Goal: Task Accomplishment & Management: Manage account settings

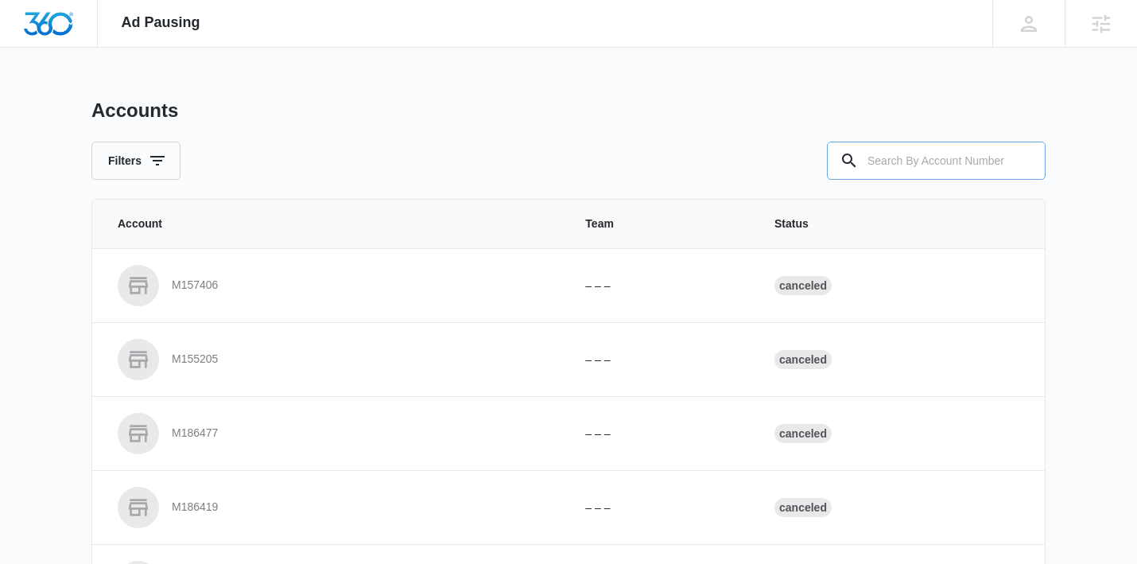
click at [932, 158] on input "text" at bounding box center [936, 161] width 219 height 38
type input "a"
paste input "M334146"
type input "M334146"
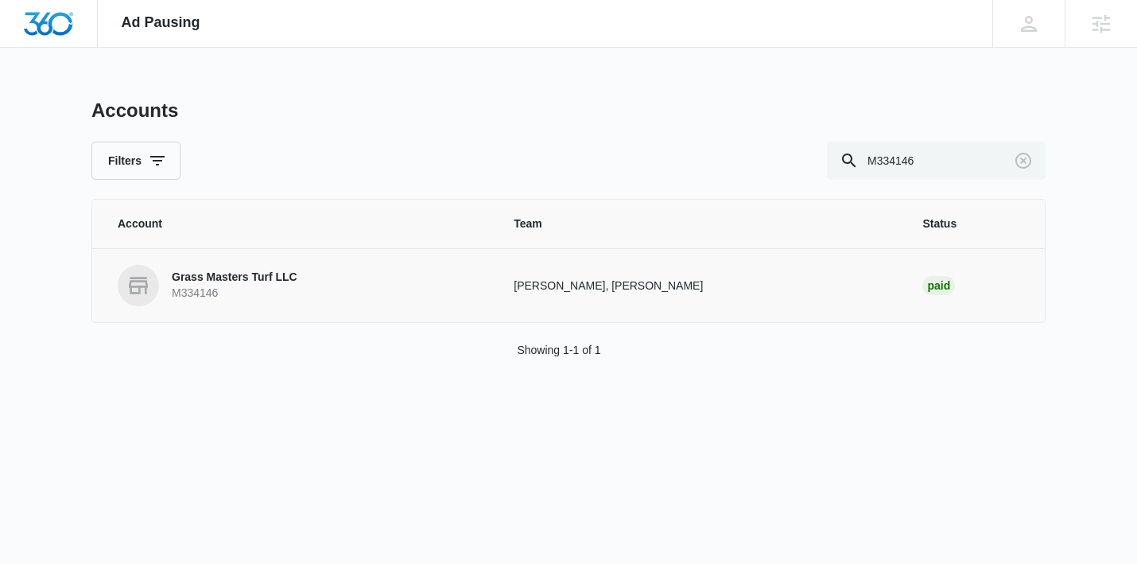
click at [259, 279] on p "Grass Masters Turf LLC" at bounding box center [235, 278] width 126 height 16
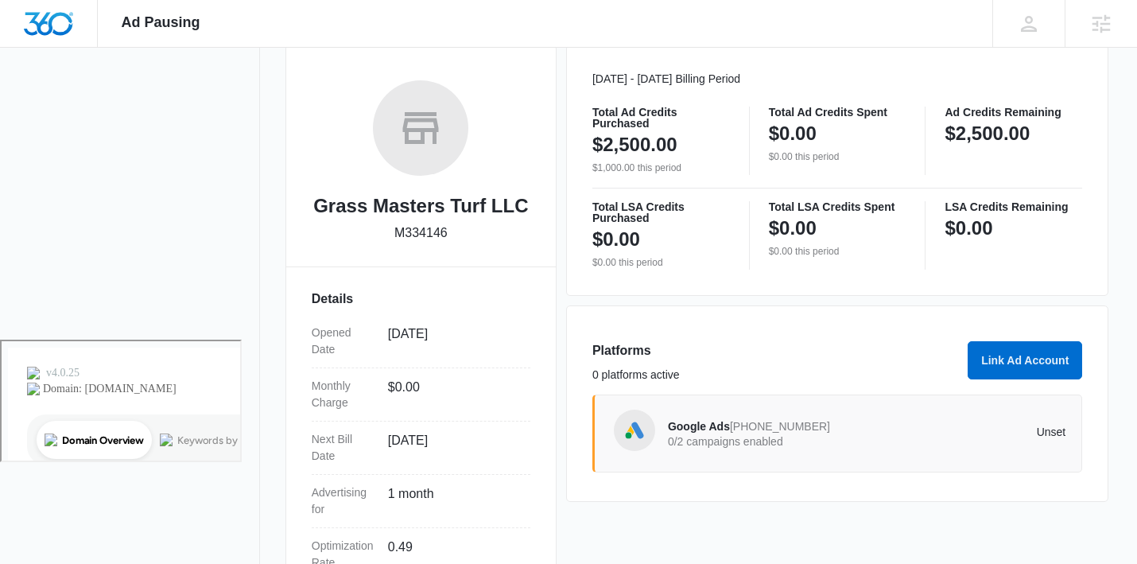
scroll to position [277, 0]
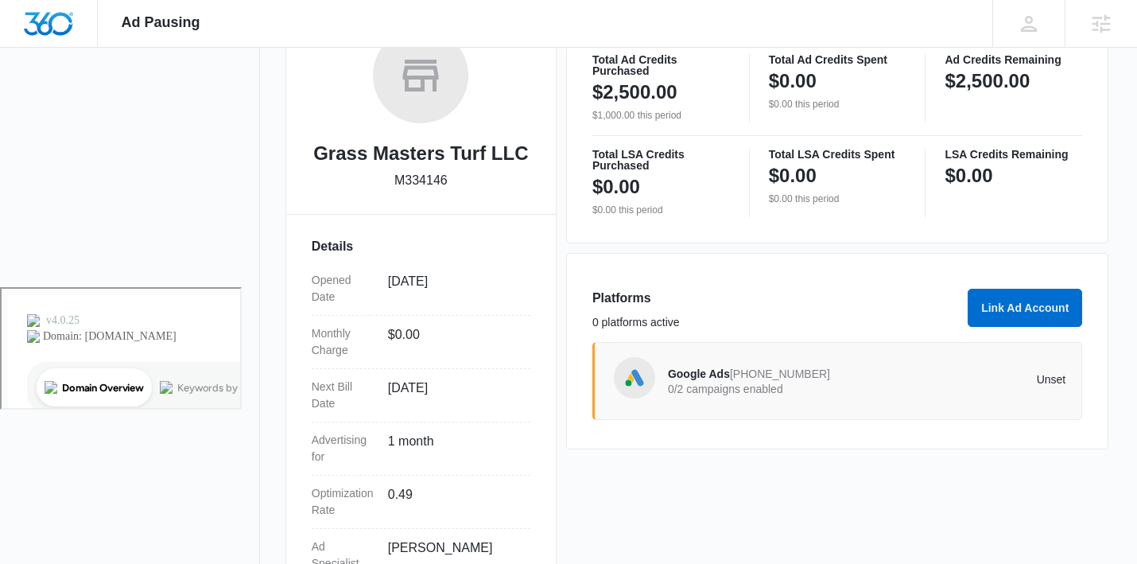
click at [815, 382] on div "Google Ads [PHONE_NUMBER] 0/2 campaigns enabled" at bounding box center [767, 380] width 199 height 33
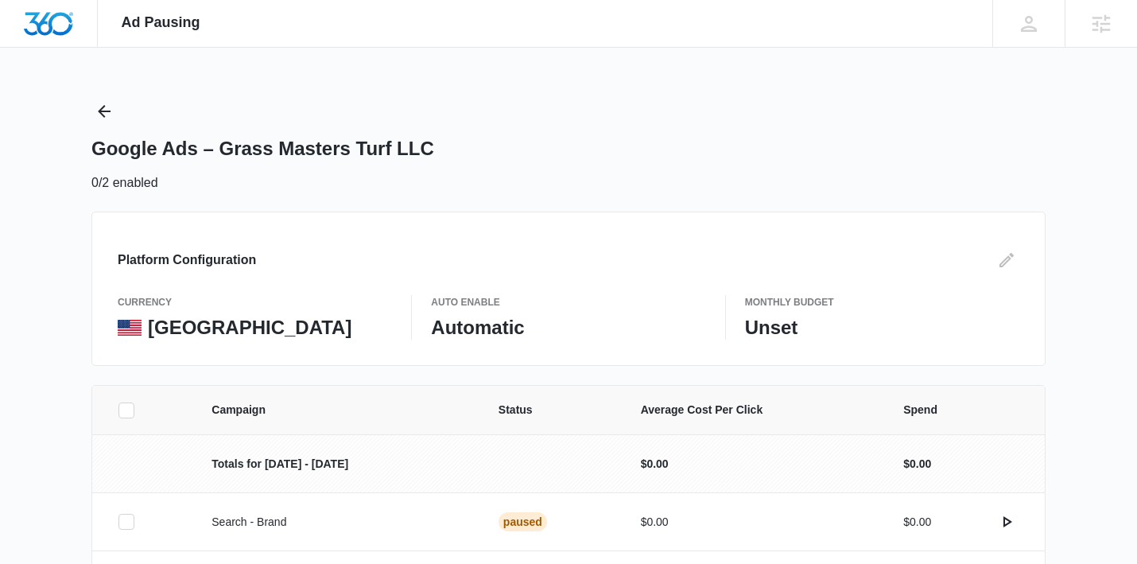
scroll to position [118, 0]
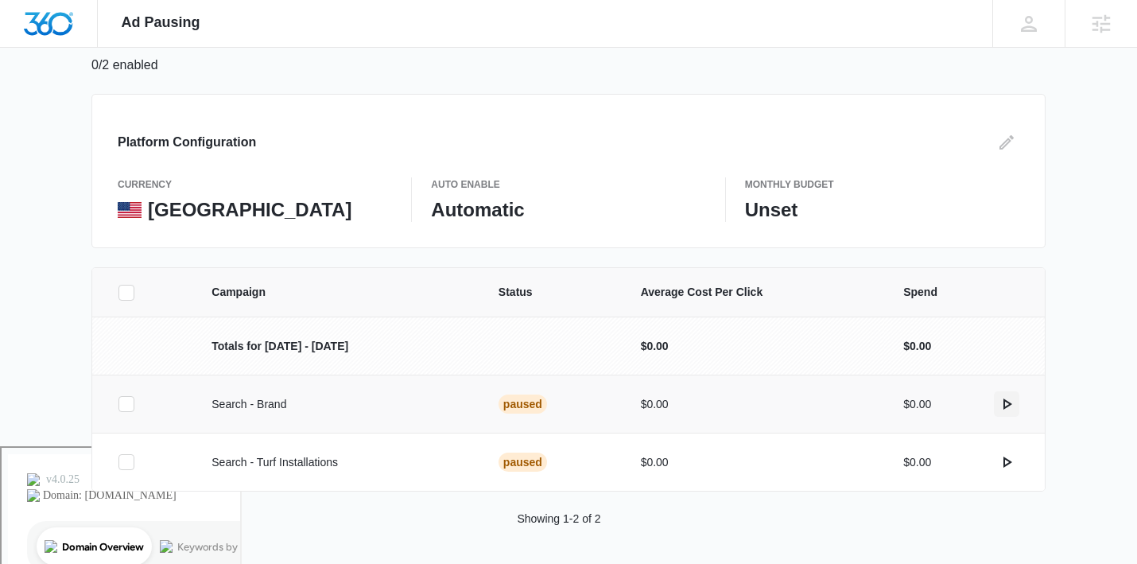
click at [1010, 401] on icon "actions.activate" at bounding box center [1006, 404] width 19 height 19
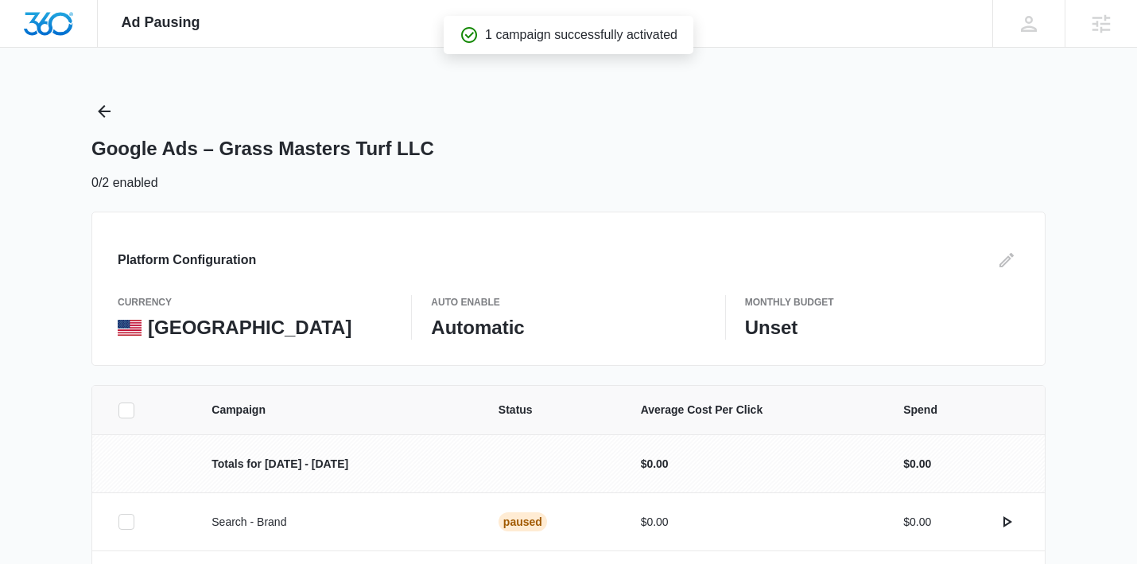
scroll to position [119, 0]
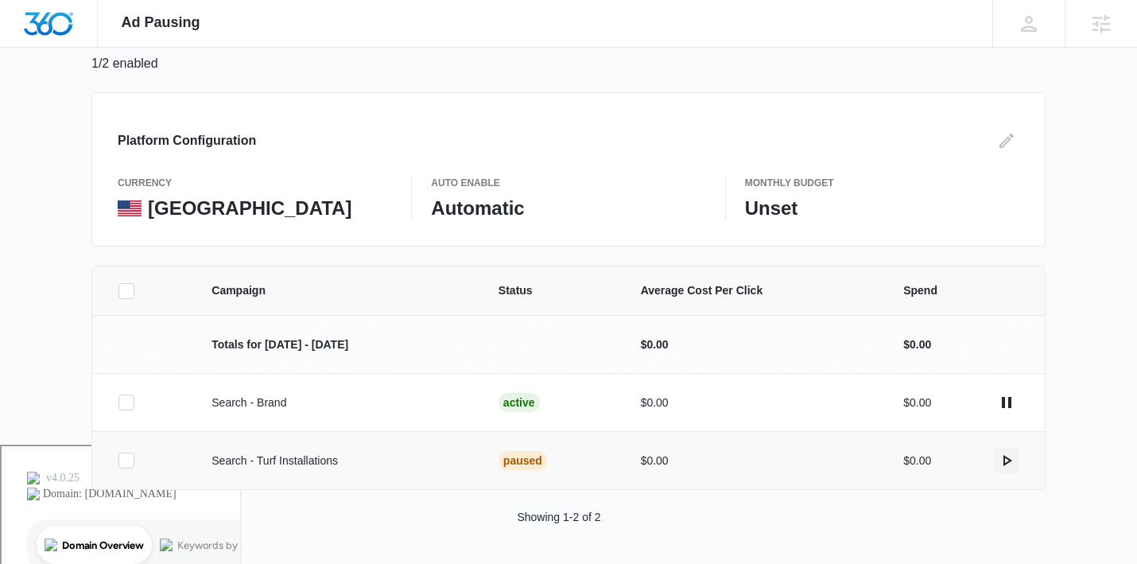
click at [1010, 463] on icon "actions.activate" at bounding box center [1006, 460] width 19 height 19
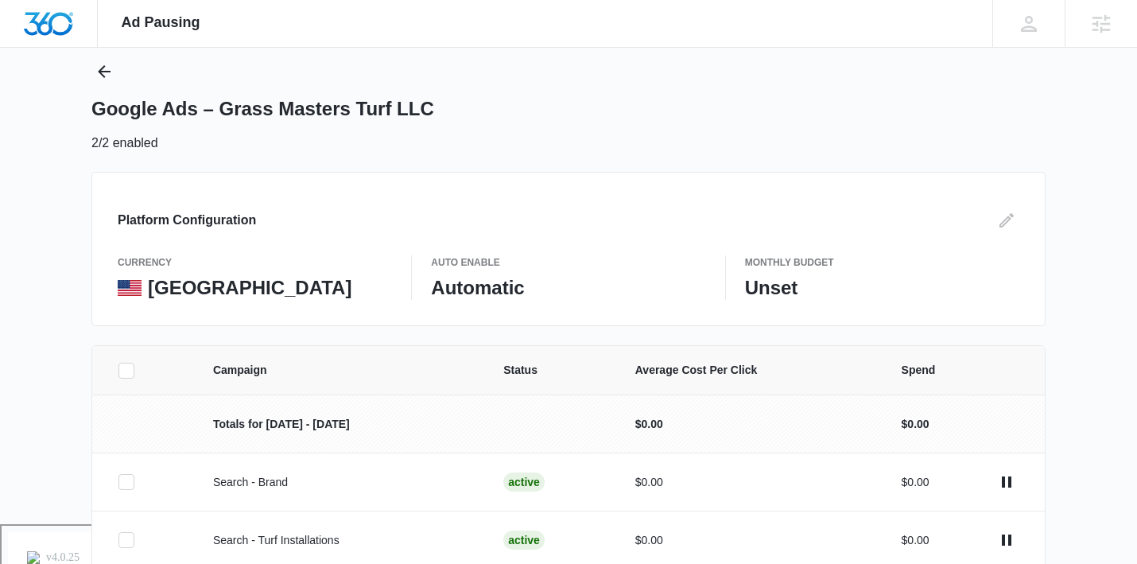
scroll to position [44, 0]
